Goal: Share content: Share content

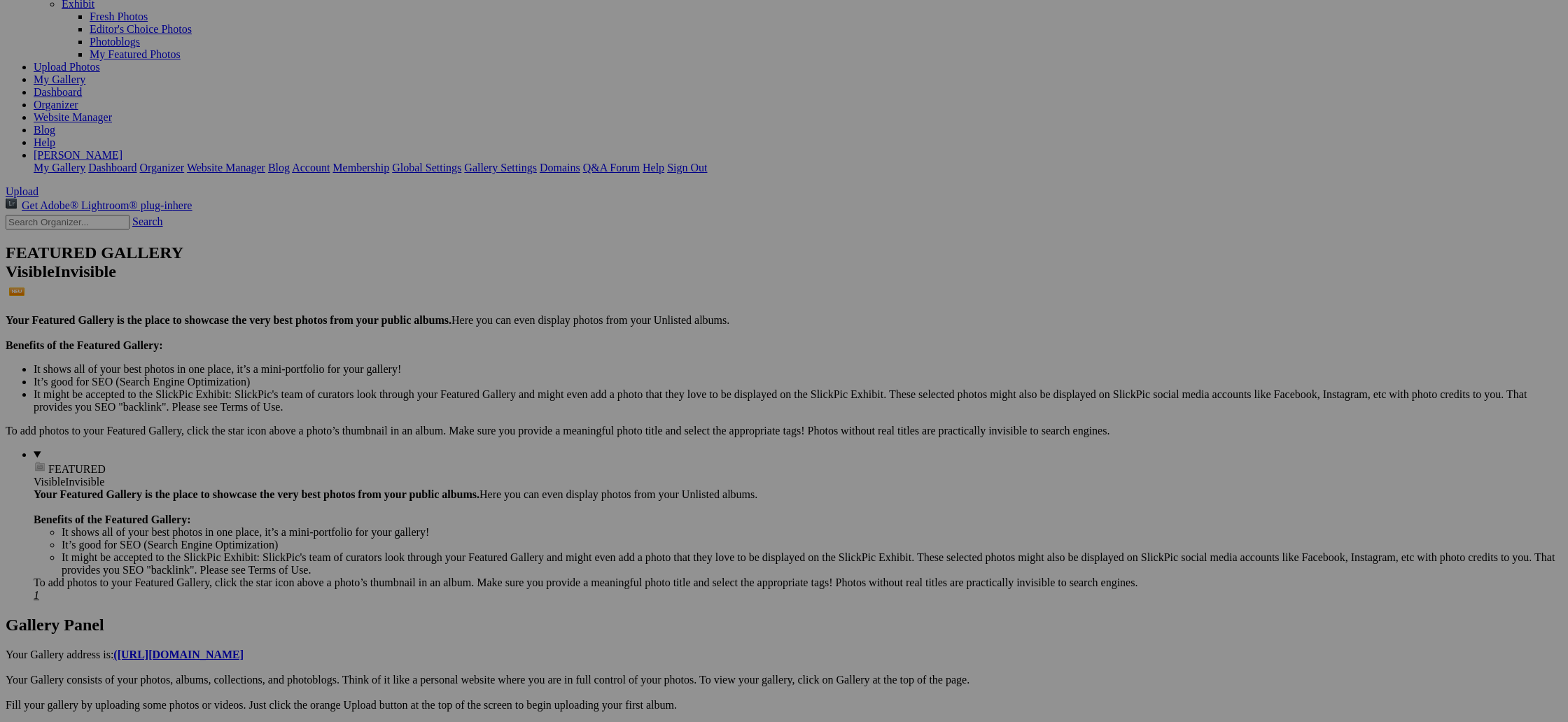
scroll to position [154, 0]
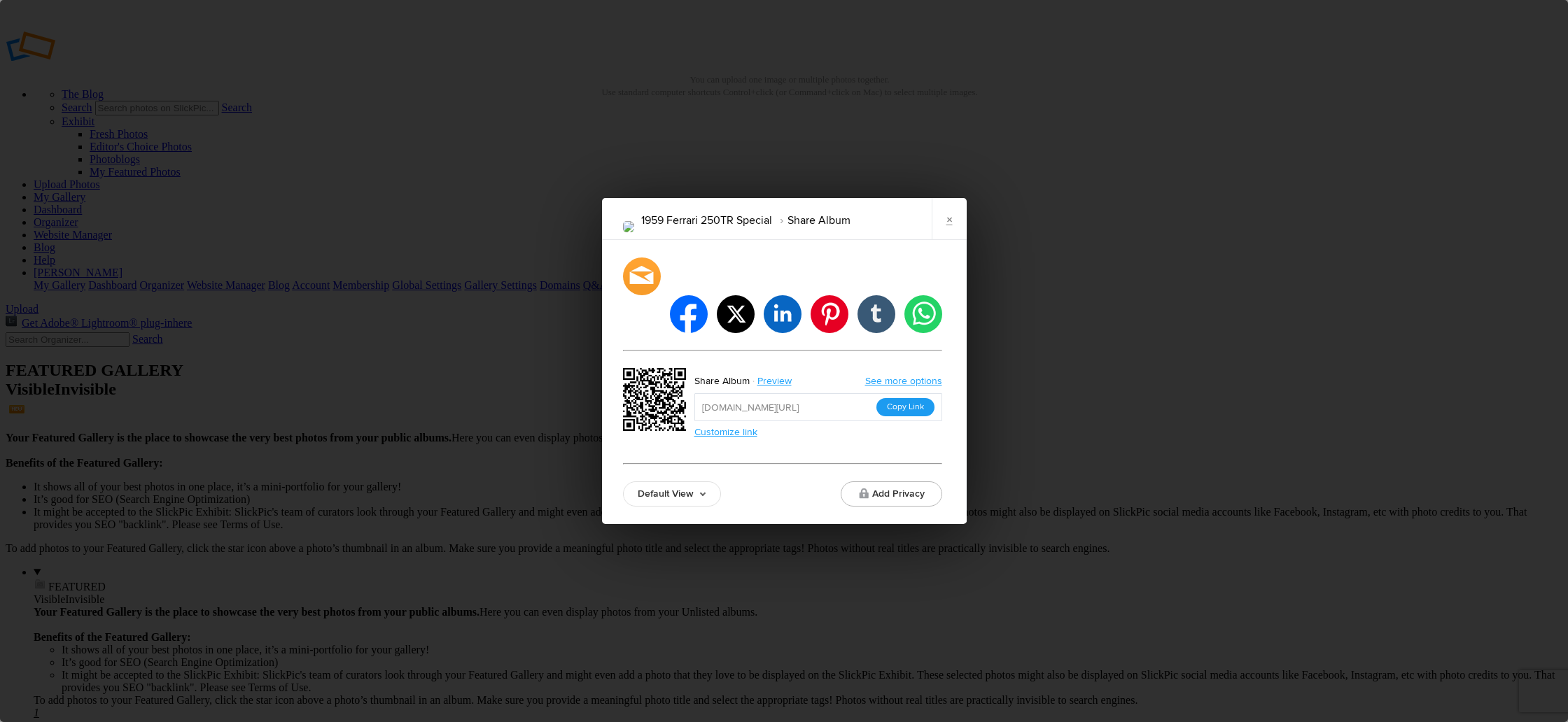
click at [900, 398] on button "Copy Link" at bounding box center [905, 407] width 58 height 18
click at [950, 239] on link "×" at bounding box center [949, 218] width 35 height 42
